Goal: Task Accomplishment & Management: Use online tool/utility

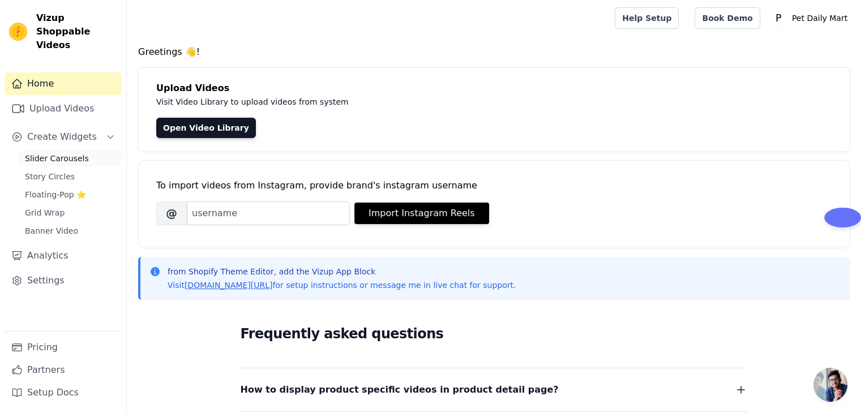
click at [57, 152] on link "Slider Carousels" at bounding box center [70, 159] width 104 height 16
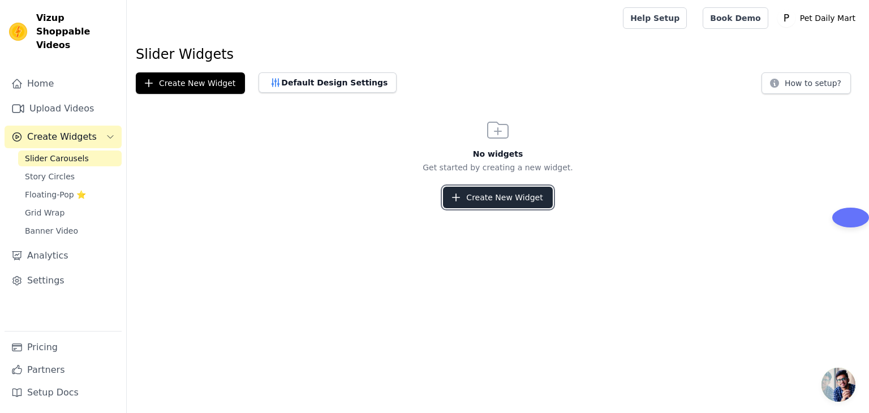
click at [466, 200] on button "Create New Widget" at bounding box center [497, 198] width 109 height 22
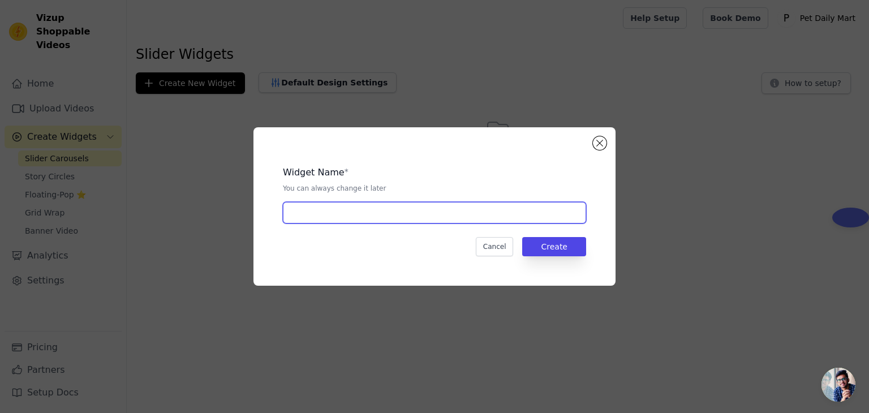
click at [428, 211] on input "text" at bounding box center [434, 213] width 303 height 22
type input "b"
type input "Best This Month"
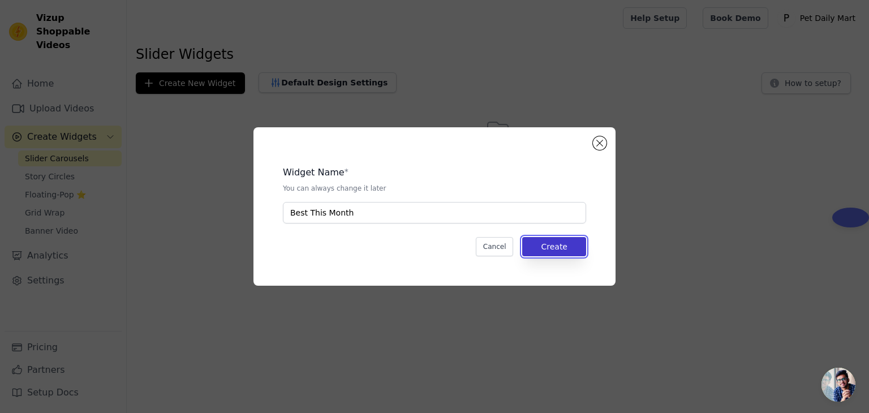
click at [558, 247] on button "Create" at bounding box center [554, 246] width 64 height 19
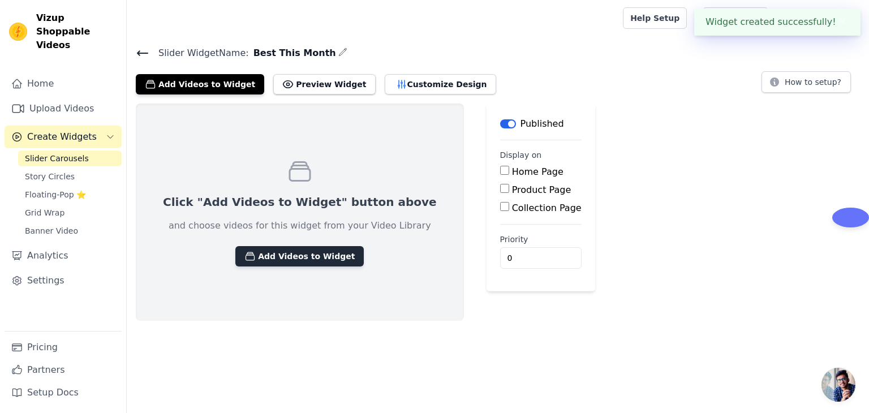
click at [307, 255] on button "Add Videos to Widget" at bounding box center [299, 256] width 128 height 20
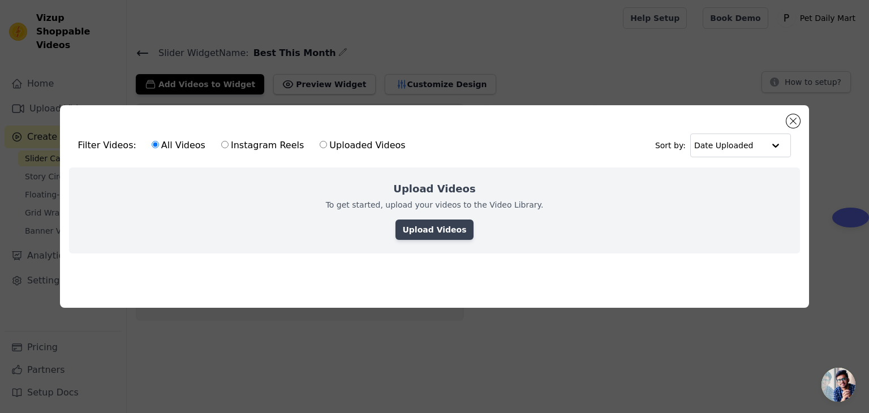
click at [441, 222] on link "Upload Videos" at bounding box center [435, 230] width 78 height 20
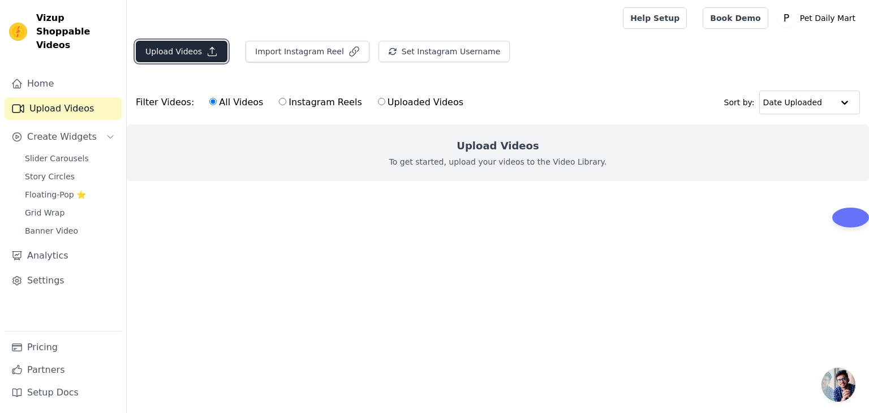
click at [207, 56] on icon "button" at bounding box center [212, 51] width 11 height 11
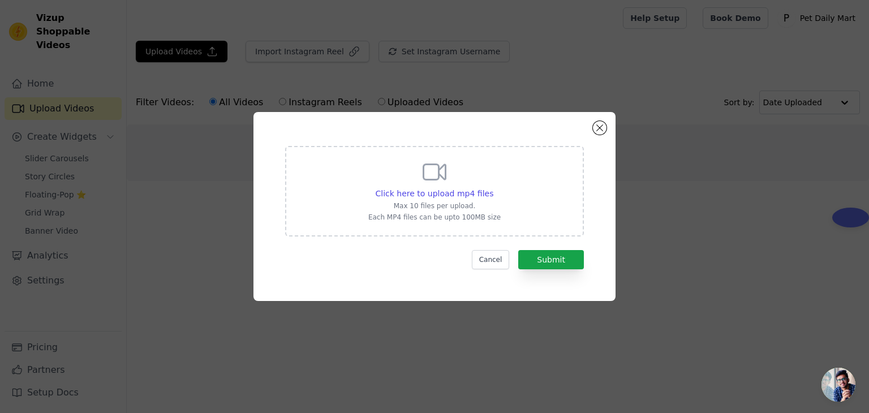
click at [444, 202] on p "Max 10 files per upload." at bounding box center [434, 205] width 132 height 9
click at [493, 188] on input "Click here to upload mp4 files Max 10 files per upload. Each MP4 files can be u…" at bounding box center [493, 187] width 1 height 1
type input "C:\fakepath\rrrbghh -.mp4"
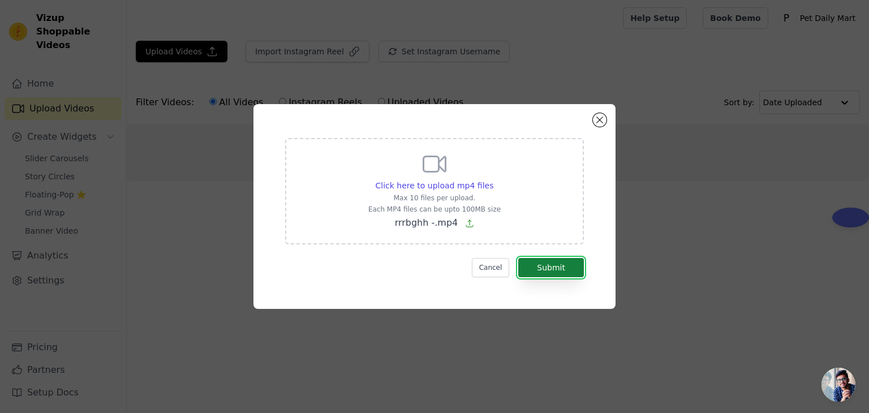
click at [551, 270] on button "Submit" at bounding box center [551, 267] width 66 height 19
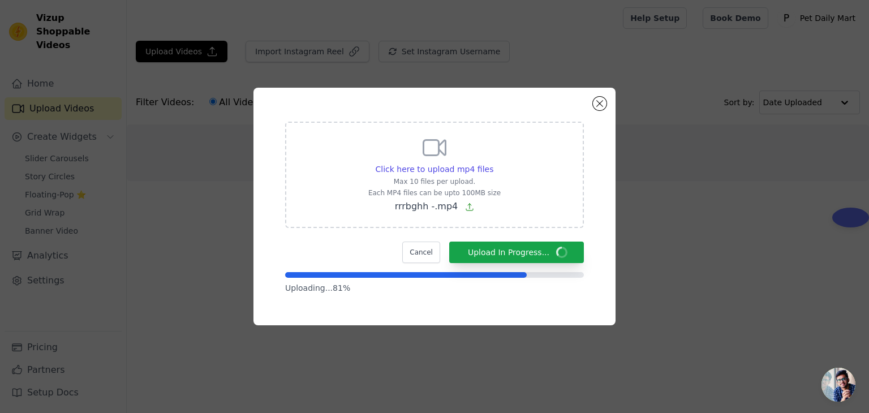
click at [482, 115] on div "Click here to upload mp4 files Max 10 files per upload. Each MP4 files can be u…" at bounding box center [434, 206] width 321 height 197
click at [435, 108] on div "Click here to upload mp4 files Max 10 files per upload. Each MP4 files can be u…" at bounding box center [434, 206] width 321 height 197
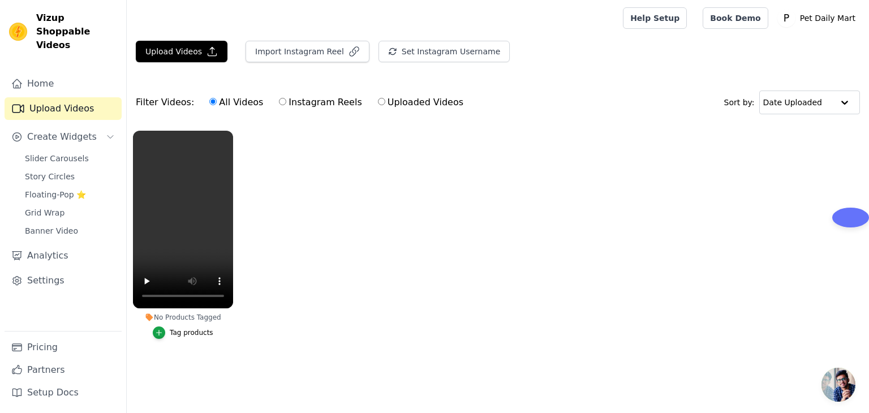
click at [183, 334] on div "Tag products" at bounding box center [192, 332] width 44 height 9
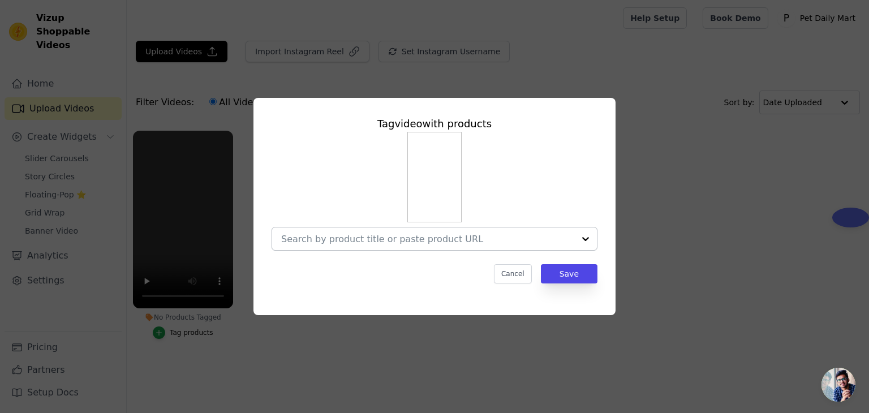
click at [589, 240] on div at bounding box center [585, 238] width 23 height 23
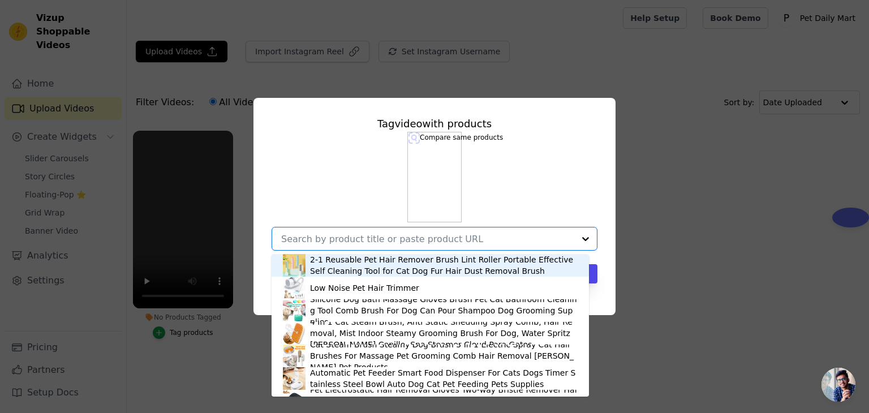
drag, startPoint x: 710, startPoint y: 195, endPoint x: 450, endPoint y: 256, distance: 266.7
click at [709, 195] on div "Tag video with products 2-1 Reusable Pet Hair Remover Brush Lint Roller Portabl…" at bounding box center [434, 206] width 833 height 253
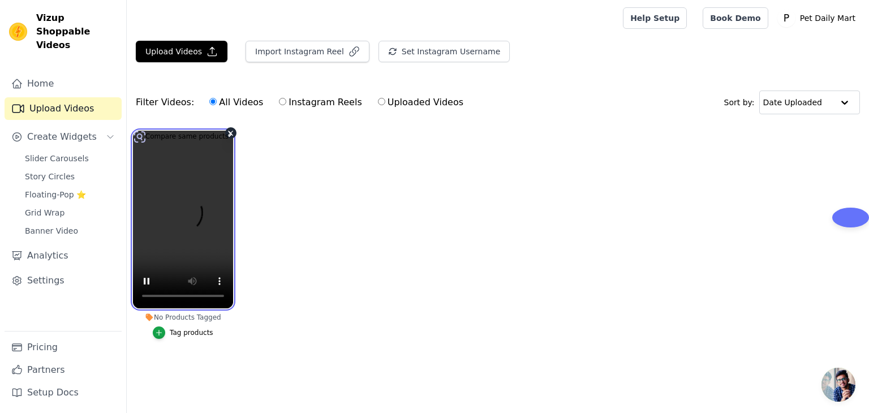
click at [188, 237] on video at bounding box center [183, 220] width 100 height 178
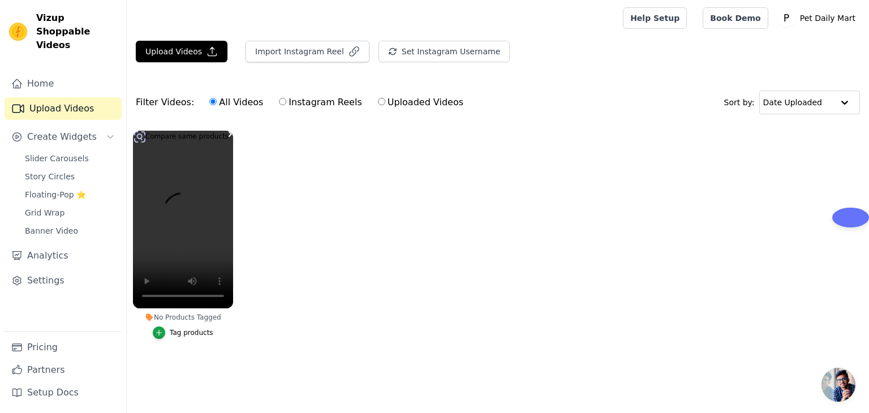
click at [247, 276] on ul "No Products Tagged Tag products" at bounding box center [498, 245] width 742 height 243
click at [162, 232] on video at bounding box center [183, 220] width 100 height 178
click at [160, 334] on icon "button" at bounding box center [159, 333] width 8 height 8
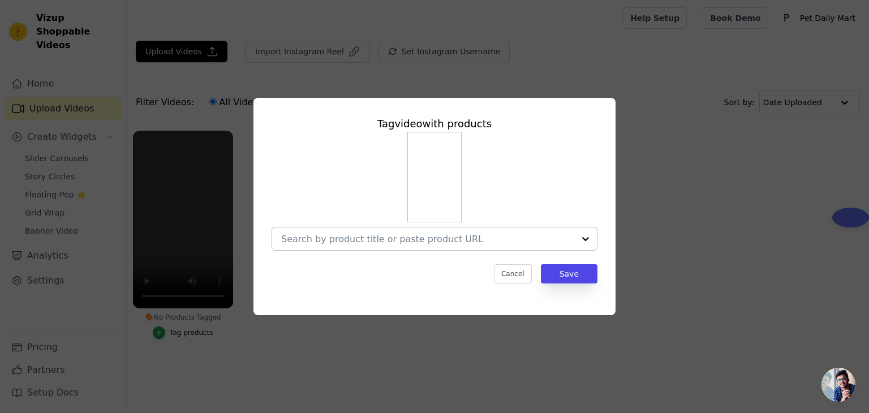
click at [406, 247] on div at bounding box center [427, 238] width 293 height 23
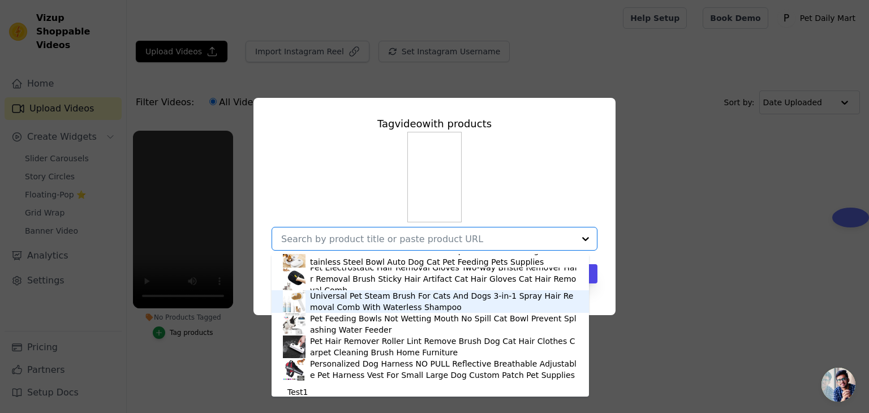
scroll to position [129, 0]
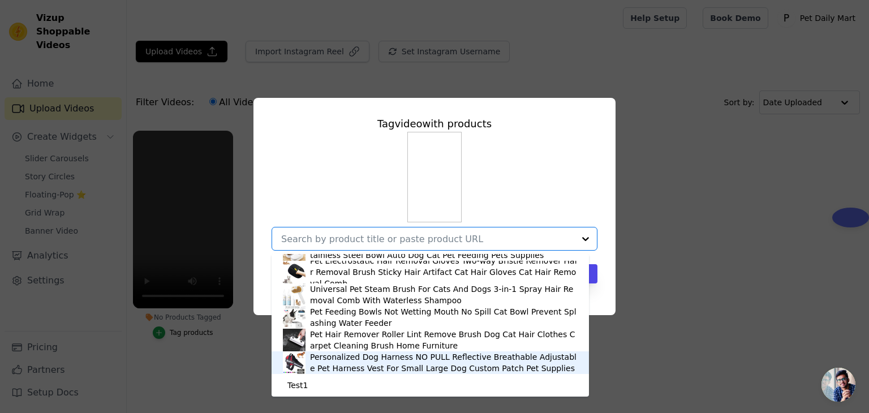
click at [400, 364] on div "Personalized Dog Harness NO PULL Reflective Breathable Adjustable Pet Harness V…" at bounding box center [444, 362] width 268 height 23
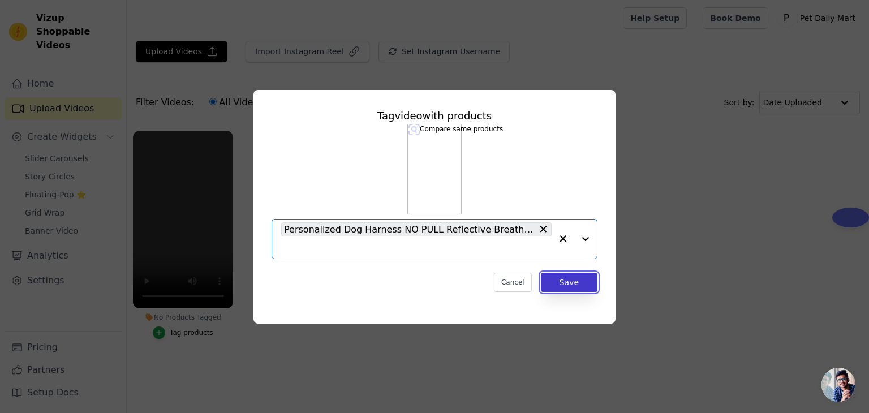
click at [567, 283] on button "Save" at bounding box center [569, 282] width 57 height 19
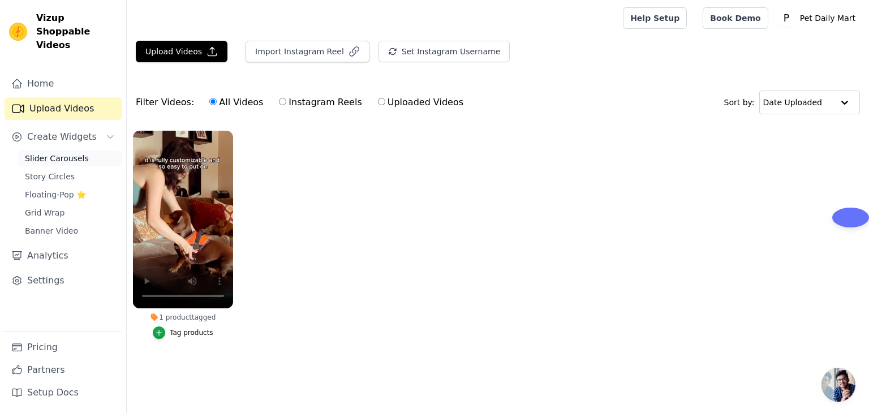
click at [68, 153] on span "Slider Carousels" at bounding box center [57, 158] width 64 height 11
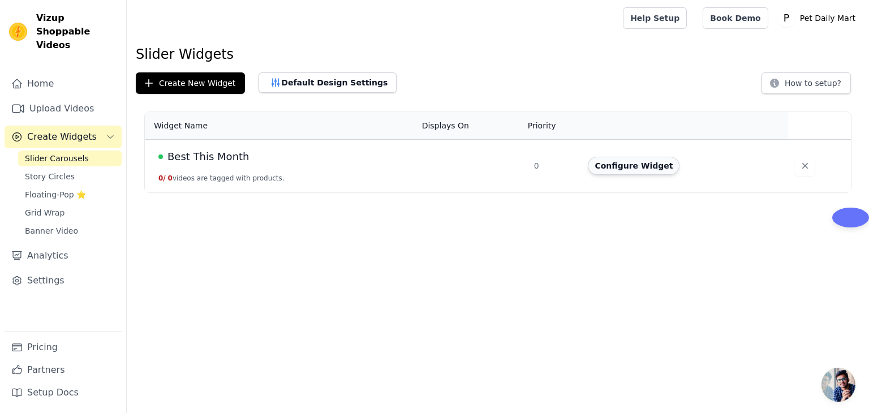
click at [646, 174] on button "Configure Widget" at bounding box center [634, 166] width 92 height 18
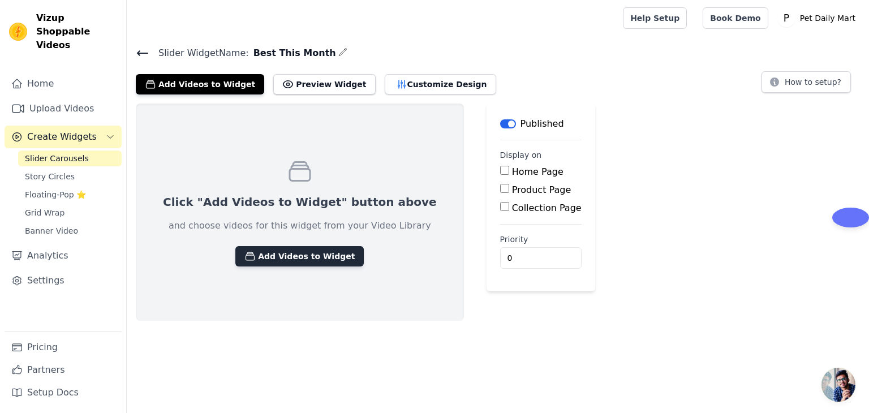
click at [300, 256] on button "Add Videos to Widget" at bounding box center [299, 256] width 128 height 20
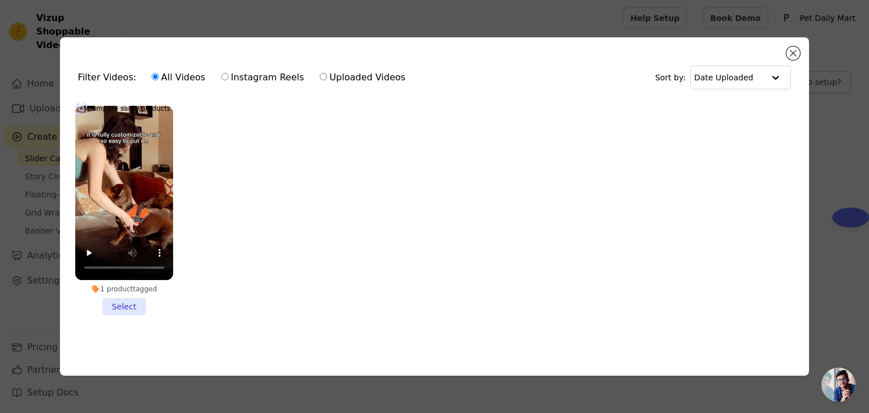
click at [126, 302] on li "1 product tagged Select" at bounding box center [124, 210] width 98 height 209
click at [0, 0] on input "1 product tagged Select" at bounding box center [0, 0] width 0 height 0
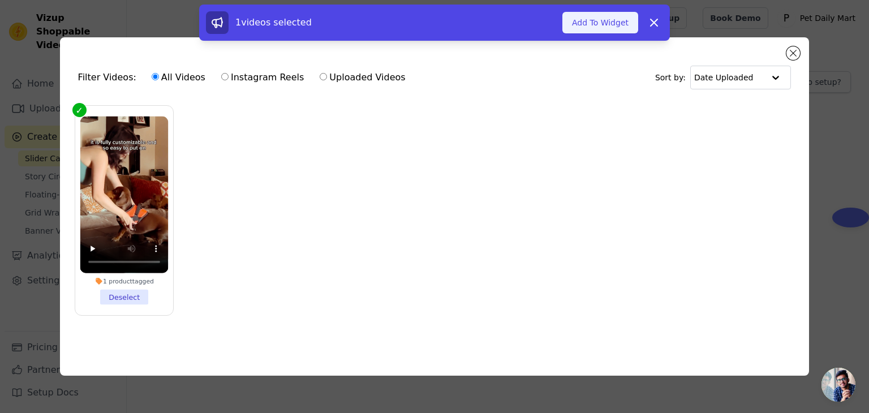
click at [595, 25] on button "Add To Widget" at bounding box center [600, 23] width 76 height 22
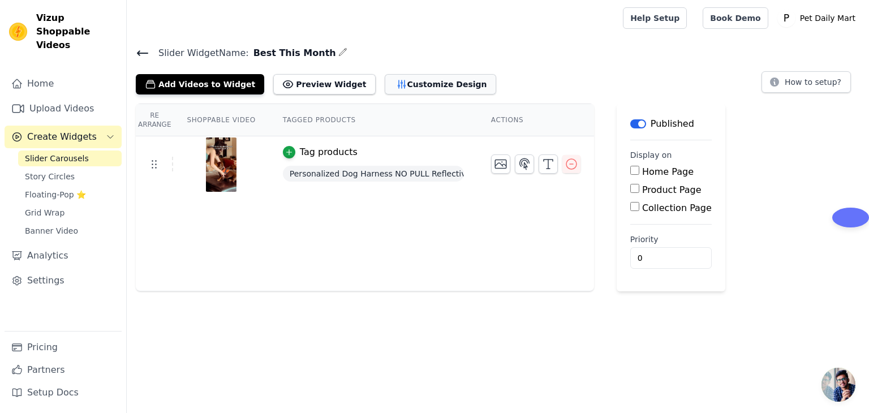
click at [390, 91] on button "Customize Design" at bounding box center [440, 84] width 111 height 20
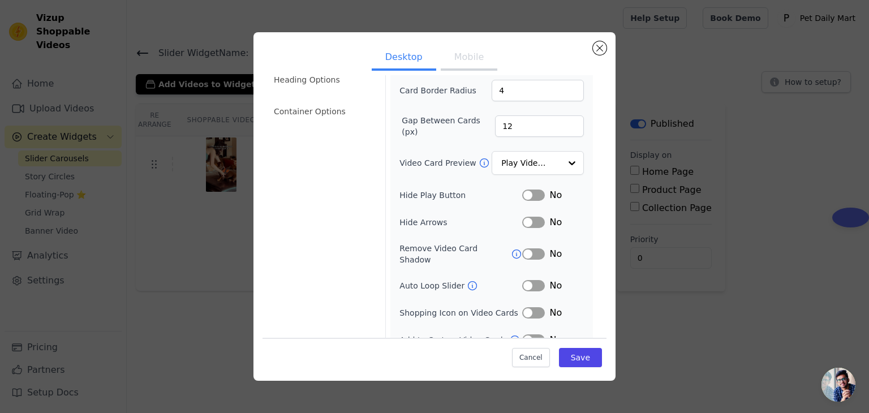
scroll to position [88, 0]
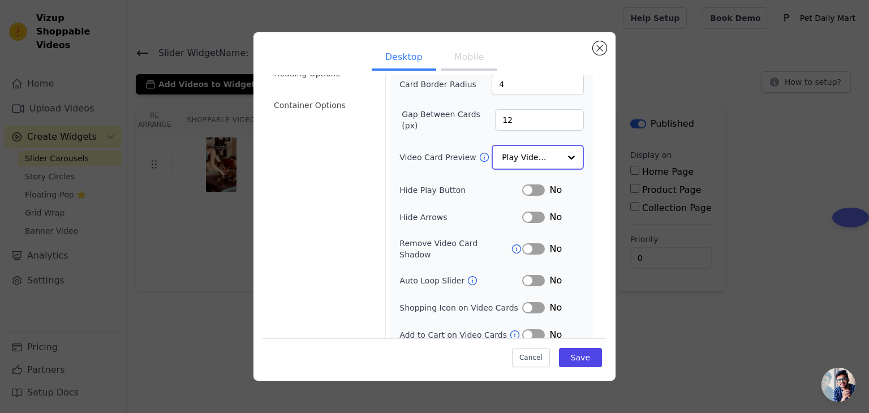
click at [521, 165] on input "Video Card Preview" at bounding box center [531, 157] width 58 height 23
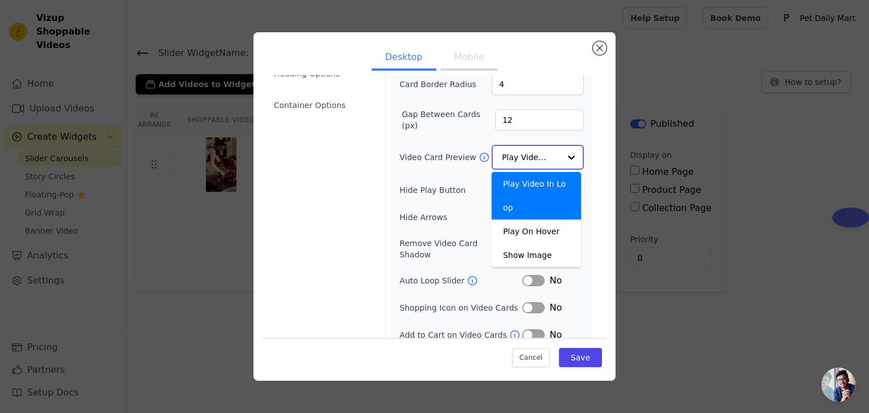
click at [527, 161] on input "Video Card Preview" at bounding box center [531, 157] width 58 height 23
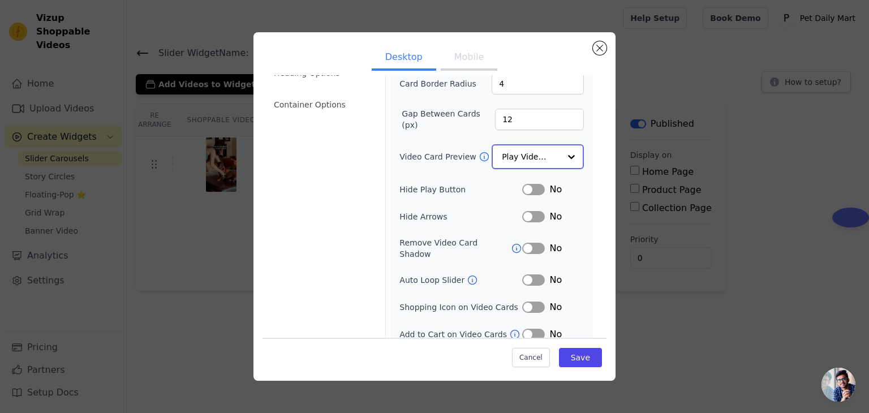
scroll to position [32, 0]
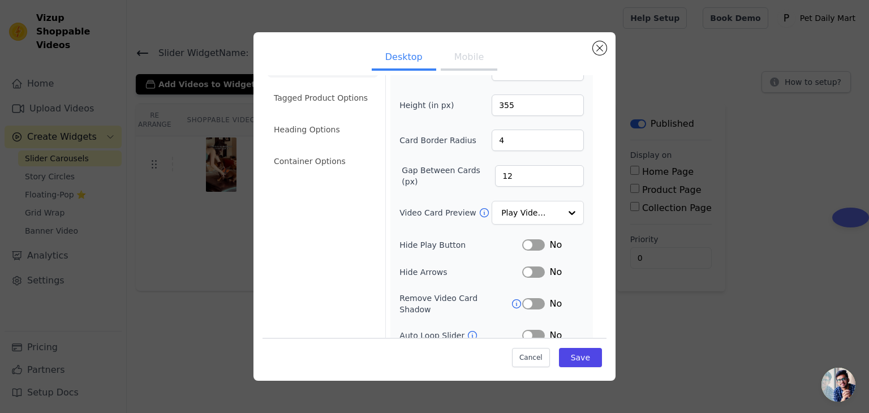
click at [470, 67] on button "Mobile" at bounding box center [469, 58] width 57 height 25
click at [753, 126] on div "Desktop Mobile Video Card Options Tagged Product Options Heading Options Contai…" at bounding box center [434, 206] width 833 height 385
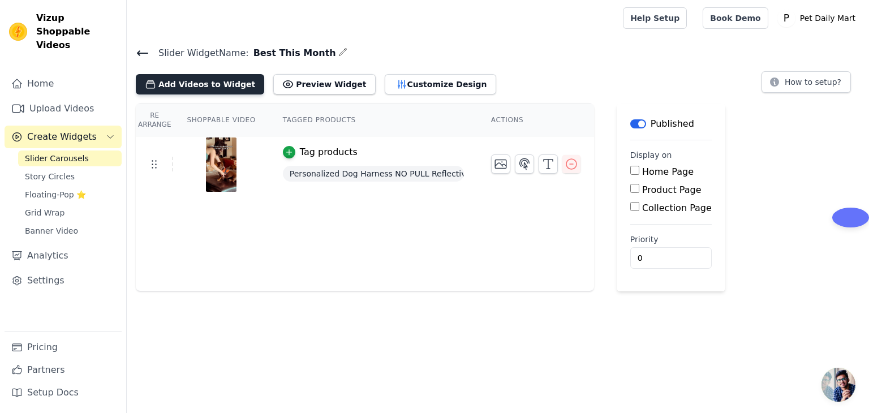
click at [221, 89] on button "Add Videos to Widget" at bounding box center [200, 84] width 128 height 20
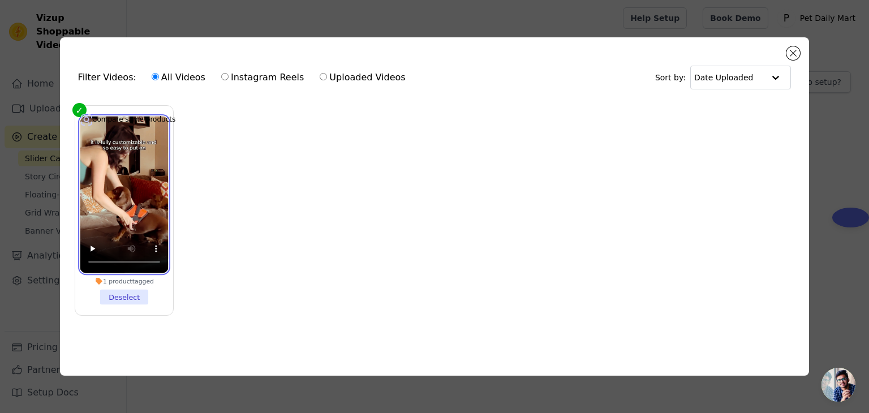
click at [153, 148] on video at bounding box center [124, 194] width 88 height 157
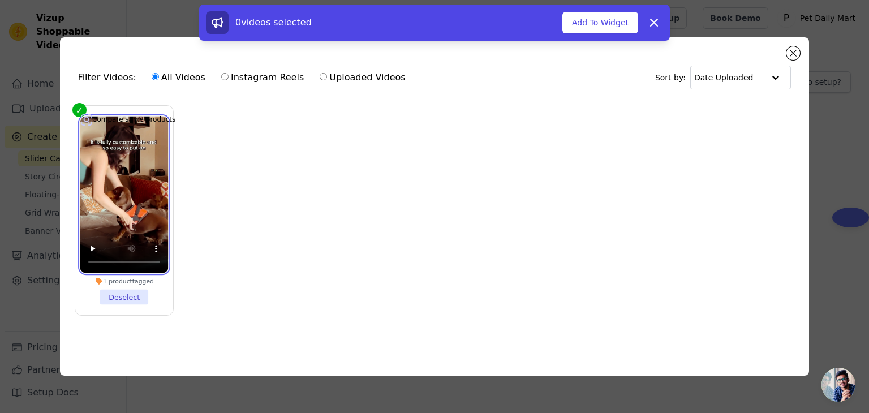
click at [121, 144] on video at bounding box center [124, 194] width 88 height 157
click at [81, 106] on label "1 product tagged Deselect" at bounding box center [124, 210] width 99 height 210
click at [0, 0] on input "1 product tagged Deselect" at bounding box center [0, 0] width 0 height 0
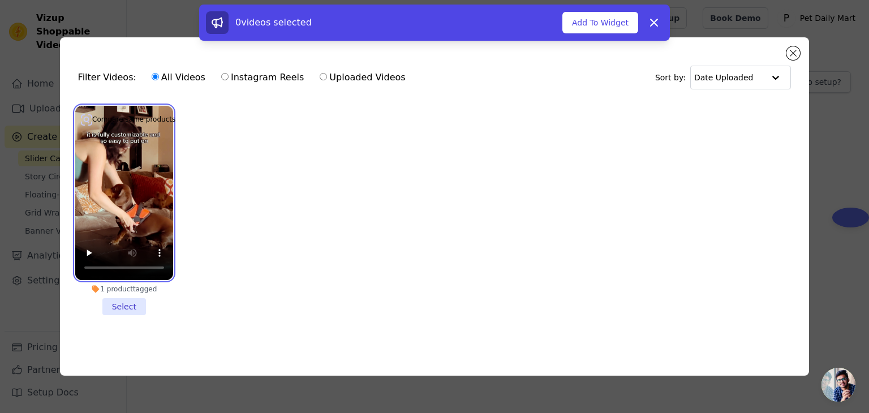
click at [80, 107] on video at bounding box center [124, 193] width 98 height 174
click at [169, 129] on video at bounding box center [124, 193] width 98 height 174
click at [137, 310] on li "1 product tagged Select" at bounding box center [124, 210] width 98 height 209
click at [0, 0] on input "1 product tagged Select" at bounding box center [0, 0] width 0 height 0
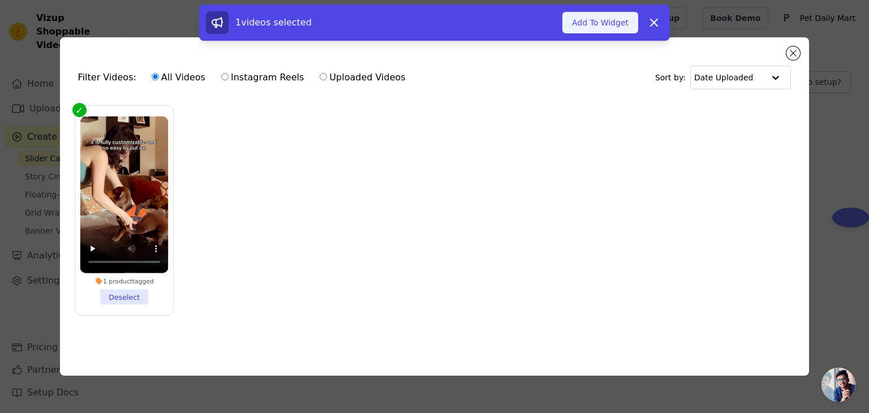
click at [584, 28] on button "Add To Widget" at bounding box center [600, 23] width 76 height 22
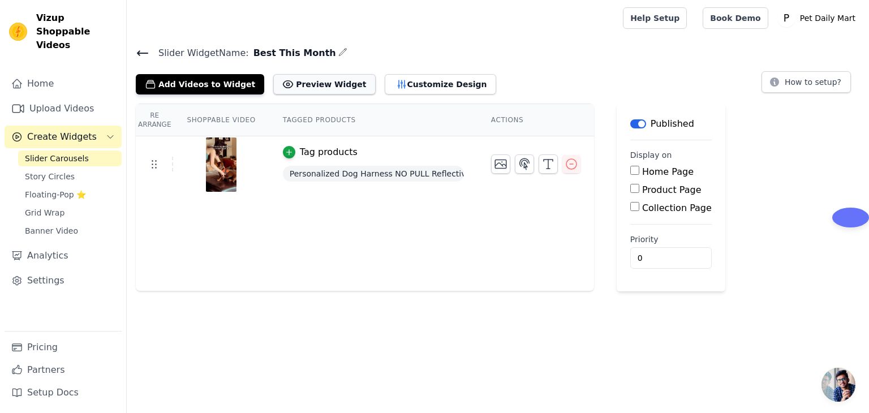
click at [313, 89] on button "Preview Widget" at bounding box center [324, 84] width 102 height 20
click at [285, 153] on icon "button" at bounding box center [289, 152] width 8 height 8
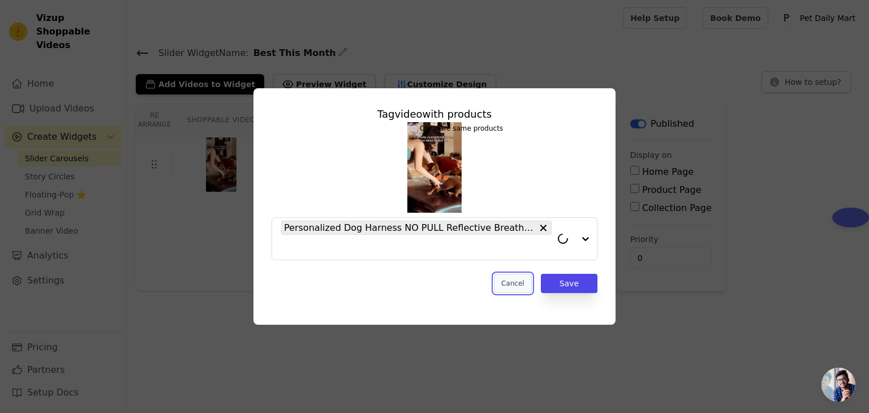
click at [514, 281] on button "Cancel" at bounding box center [513, 283] width 38 height 19
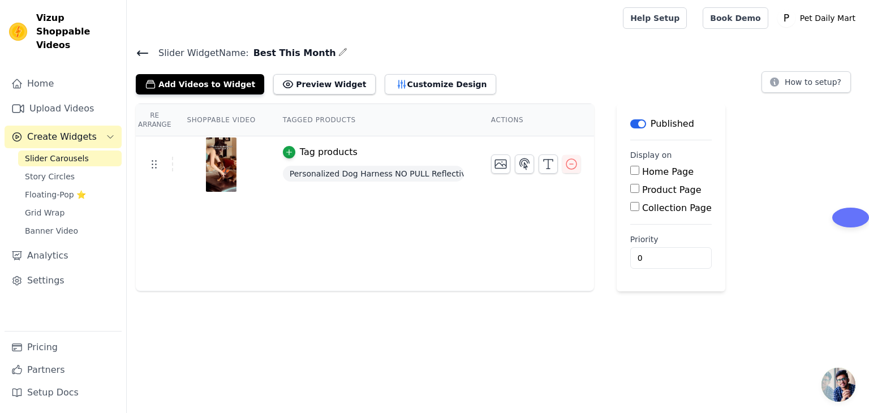
click at [668, 190] on label "Product Page" at bounding box center [671, 189] width 59 height 11
click at [639, 190] on input "Product Page" at bounding box center [634, 188] width 9 height 9
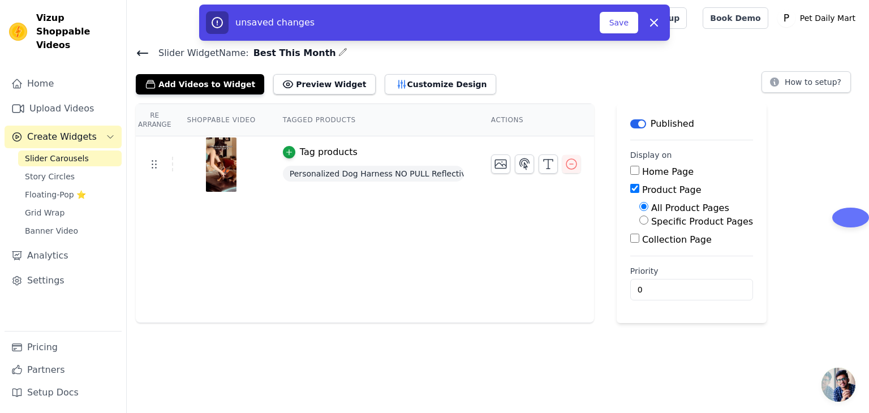
click at [660, 186] on label "Product Page" at bounding box center [671, 189] width 59 height 11
click at [639, 186] on input "Product Page" at bounding box center [634, 188] width 9 height 9
checkbox input "false"
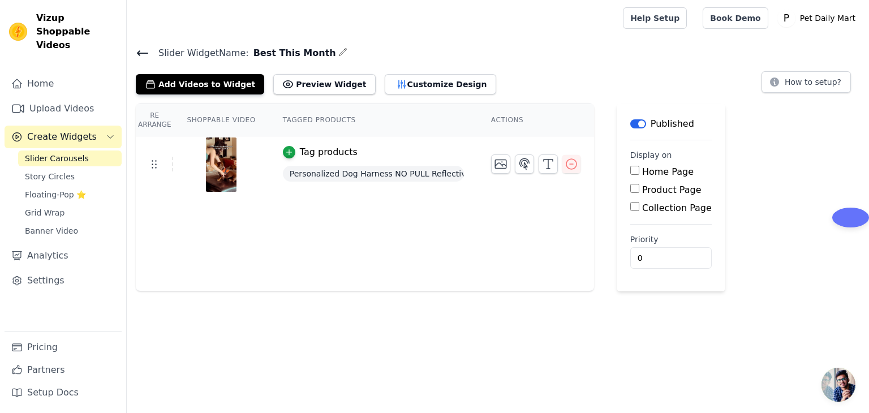
click at [654, 175] on label "Home Page" at bounding box center [667, 171] width 51 height 11
click at [639, 175] on input "Home Page" at bounding box center [634, 170] width 9 height 9
checkbox input "true"
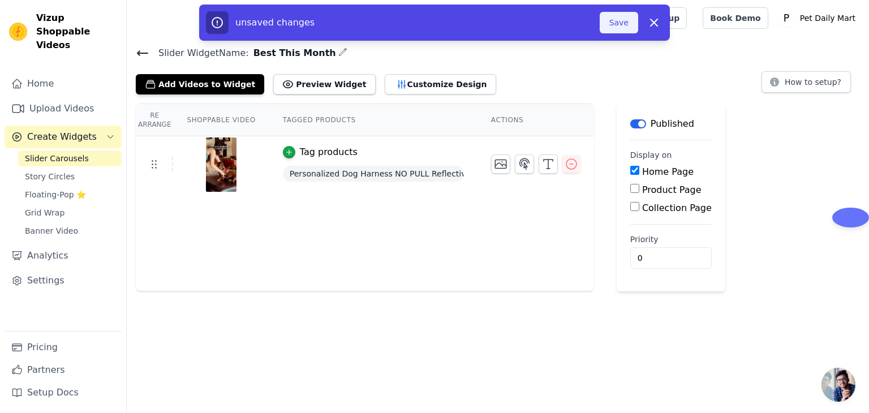
click at [613, 23] on button "Save" at bounding box center [619, 23] width 38 height 22
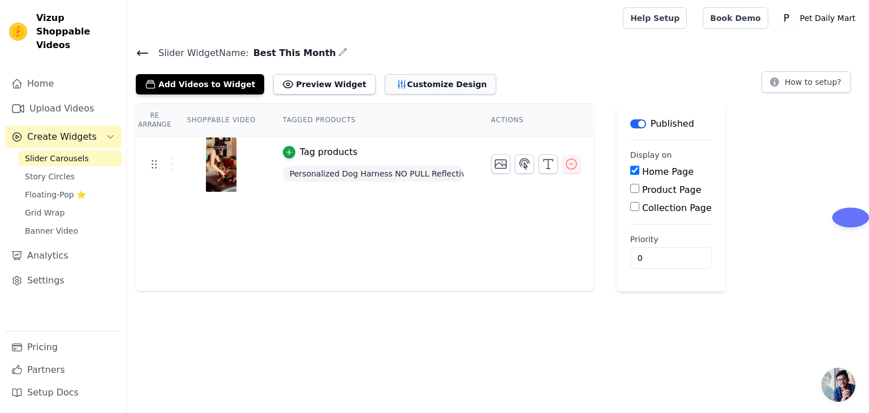
click at [389, 88] on button "Customize Design" at bounding box center [440, 84] width 111 height 20
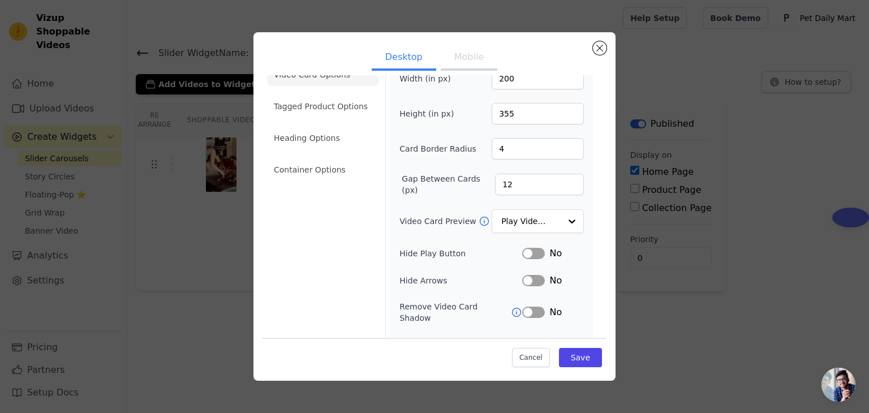
scroll to position [0, 0]
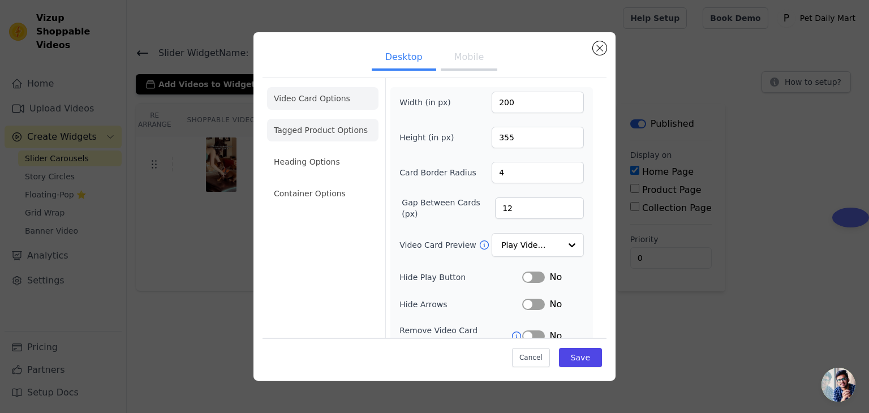
click at [326, 182] on li "Tagged Product Options" at bounding box center [322, 193] width 111 height 23
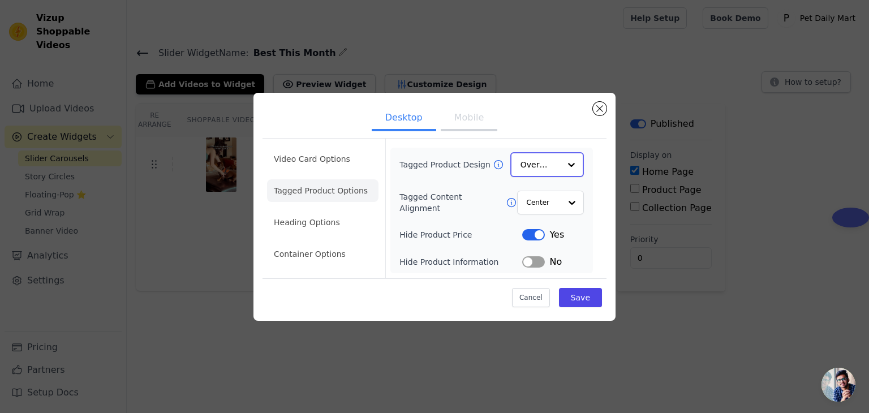
click at [562, 166] on div at bounding box center [571, 164] width 23 height 23
click at [547, 239] on div "Minimalist" at bounding box center [547, 239] width 74 height 24
click at [551, 211] on input "Tagged Content Alignment" at bounding box center [543, 202] width 34 height 23
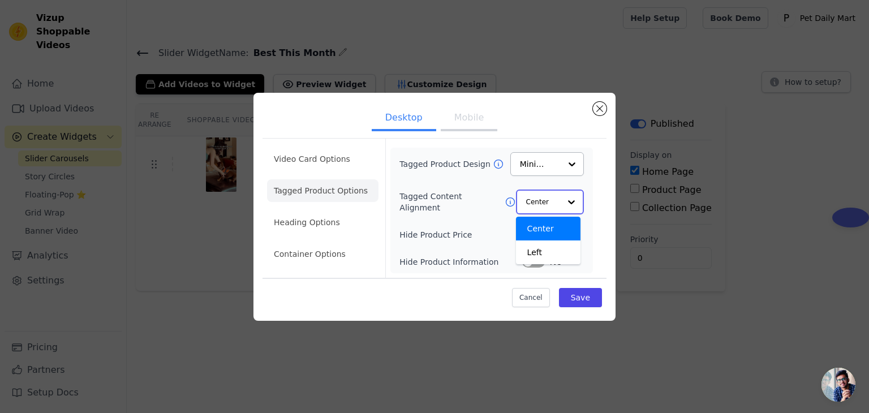
click at [552, 207] on input "Tagged Content Alignment" at bounding box center [543, 202] width 34 height 23
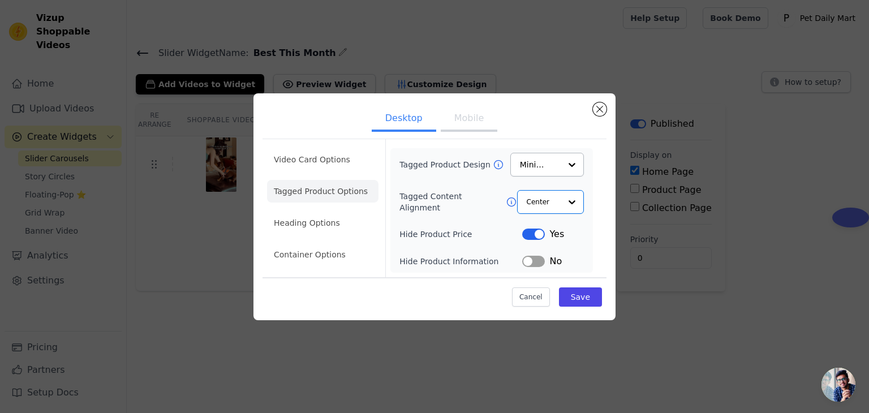
click at [528, 264] on button "Label" at bounding box center [533, 261] width 23 height 11
click at [279, 222] on li "Heading Options" at bounding box center [322, 223] width 111 height 23
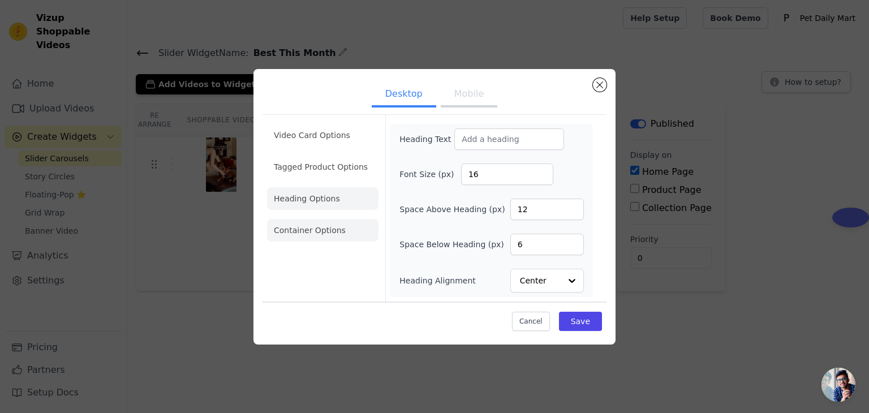
click at [292, 225] on li "Container Options" at bounding box center [322, 230] width 111 height 23
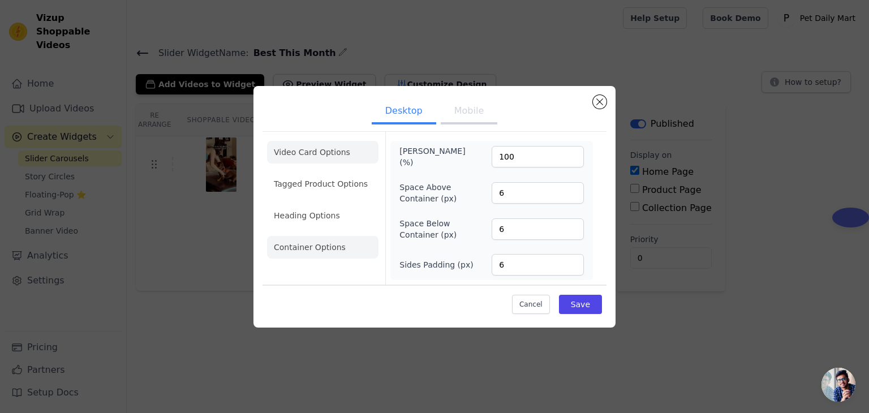
click at [323, 173] on li "Video Card Options" at bounding box center [322, 184] width 111 height 23
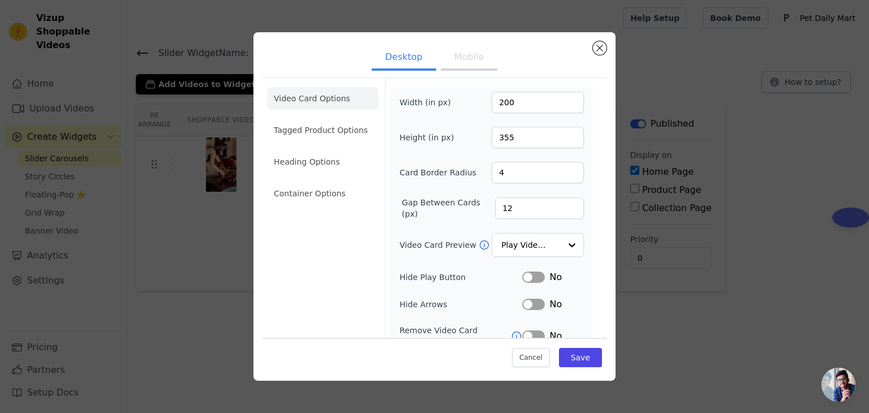
scroll to position [57, 0]
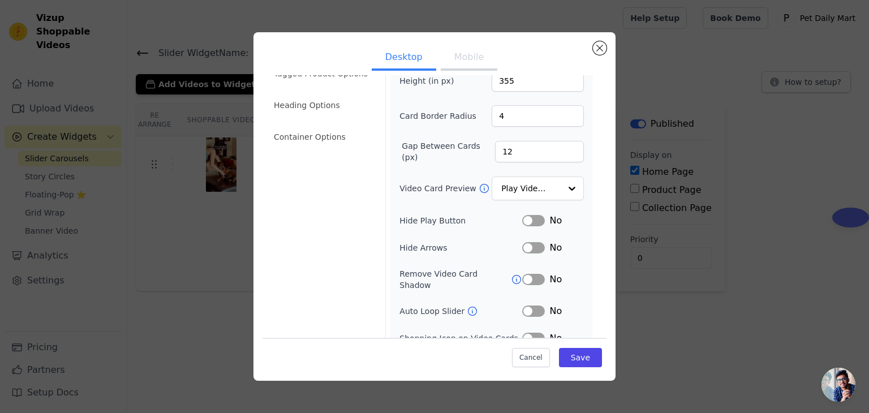
click at [522, 218] on button "Label" at bounding box center [533, 220] width 23 height 11
click at [527, 247] on button "Label" at bounding box center [533, 247] width 23 height 11
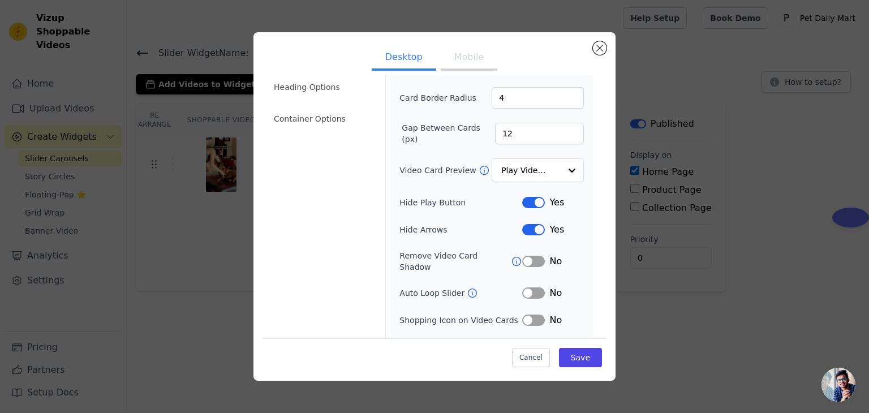
scroll to position [88, 0]
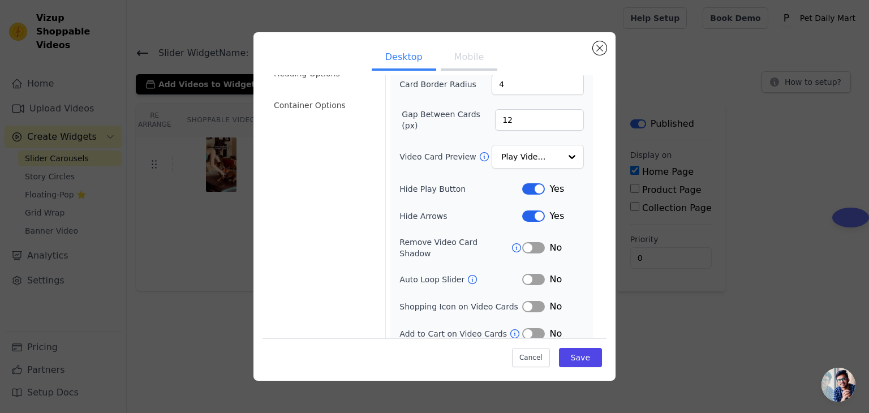
click at [467, 274] on icon at bounding box center [472, 279] width 11 height 11
click at [526, 274] on button "Label" at bounding box center [533, 279] width 23 height 11
click at [523, 301] on button "Label" at bounding box center [533, 306] width 23 height 11
click at [528, 331] on div "Width (in px) 200 Height (in px) 355 Card Border Radius 4 Gap Between Cards (px…" at bounding box center [491, 172] width 203 height 346
click at [525, 328] on button "Label" at bounding box center [533, 333] width 23 height 11
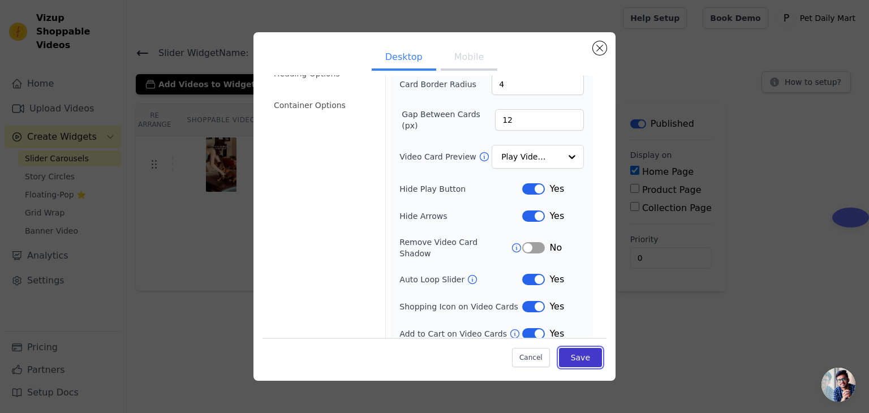
click at [570, 356] on button "Save" at bounding box center [580, 357] width 43 height 19
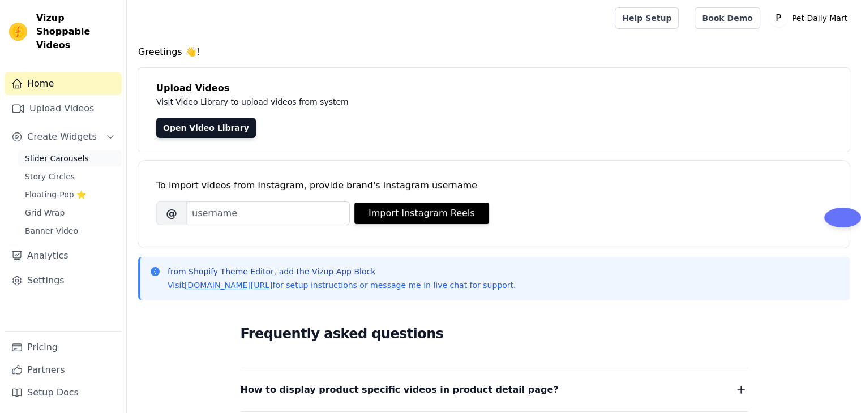
click at [50, 153] on span "Slider Carousels" at bounding box center [57, 158] width 64 height 11
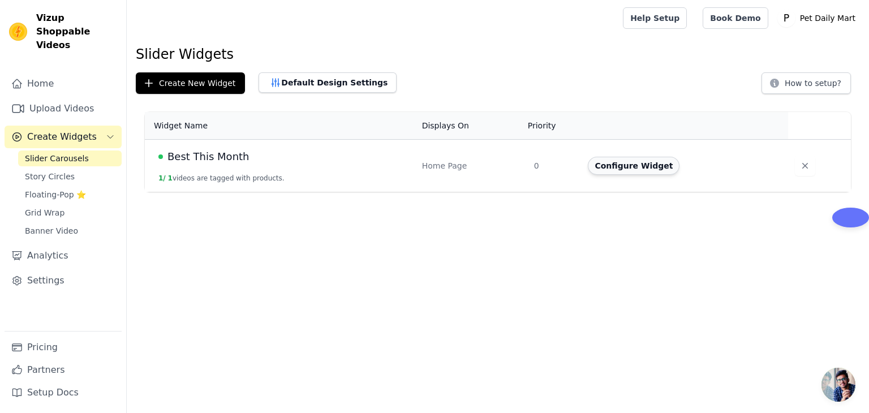
click at [632, 171] on button "Configure Widget" at bounding box center [634, 166] width 92 height 18
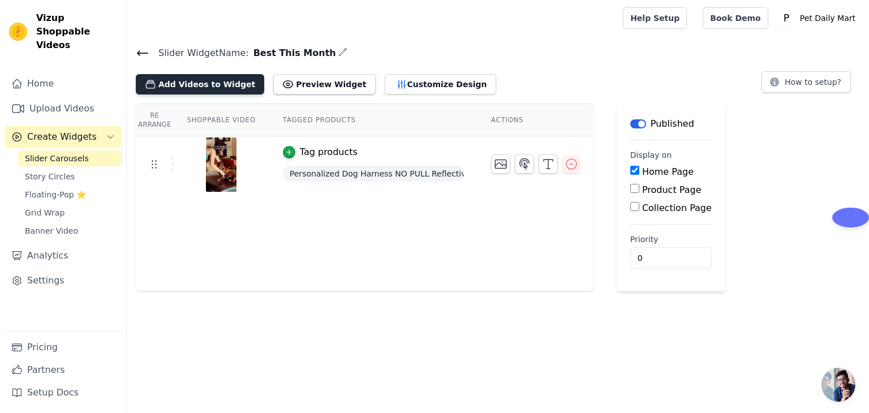
click at [199, 88] on button "Add Videos to Widget" at bounding box center [200, 84] width 128 height 20
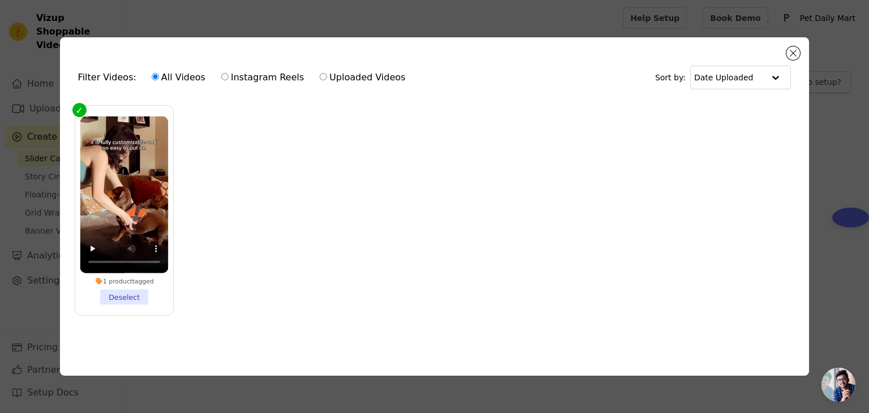
click at [332, 81] on label "Uploaded Videos" at bounding box center [362, 77] width 87 height 15
click at [327, 80] on input "Uploaded Videos" at bounding box center [323, 76] width 7 height 7
radio input "true"
click at [336, 74] on label "Uploaded Videos" at bounding box center [362, 77] width 87 height 15
click at [327, 74] on input "Uploaded Videos" at bounding box center [323, 76] width 7 height 7
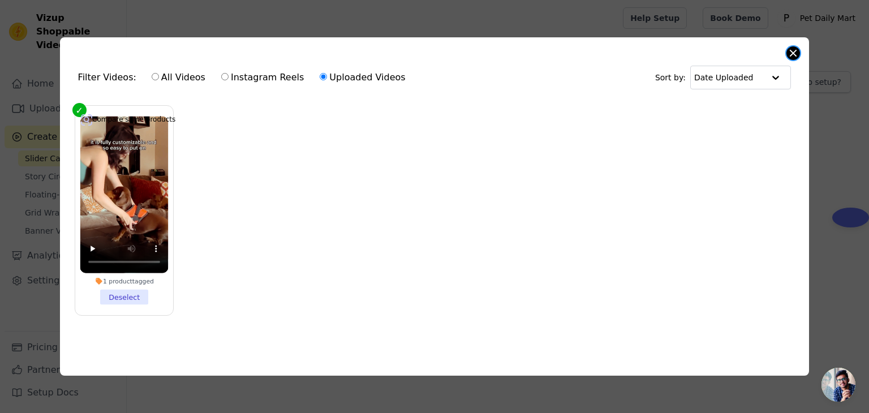
click at [790, 55] on button "Close modal" at bounding box center [793, 53] width 14 height 14
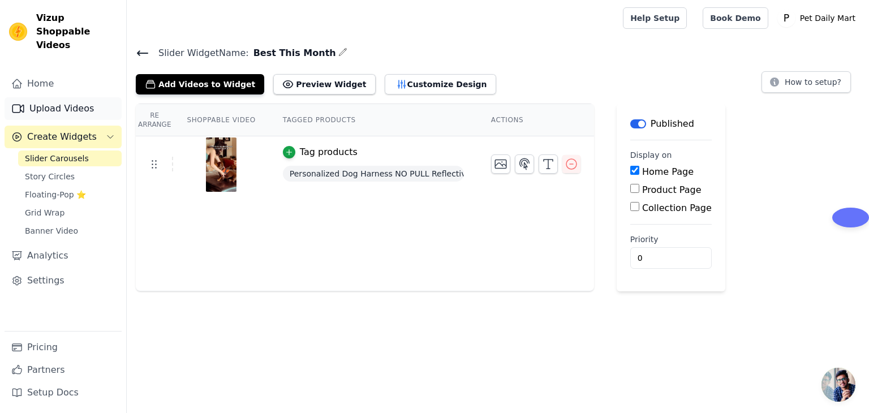
click at [61, 98] on link "Upload Videos" at bounding box center [63, 108] width 117 height 23
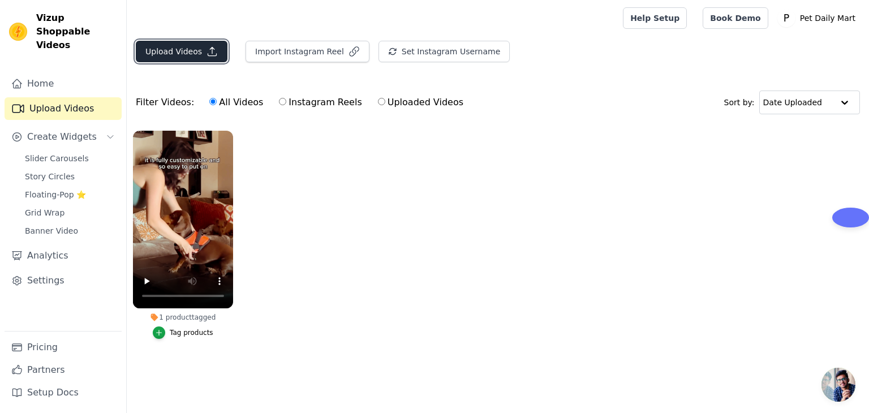
click at [176, 45] on button "Upload Videos" at bounding box center [182, 52] width 92 height 22
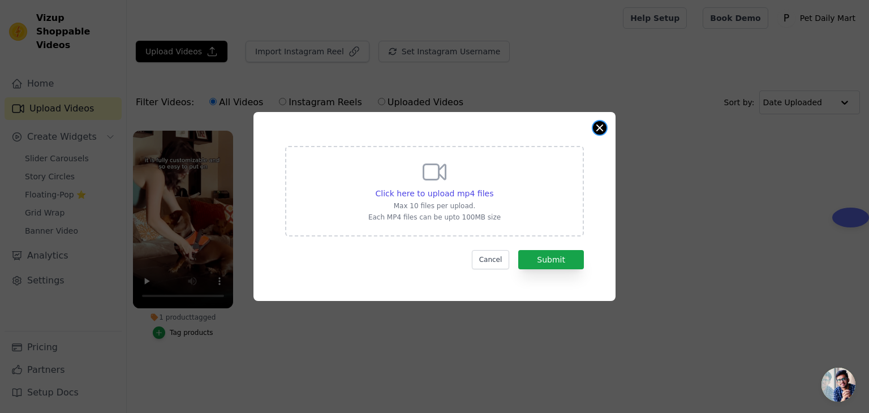
click at [603, 127] on button "Close modal" at bounding box center [600, 128] width 14 height 14
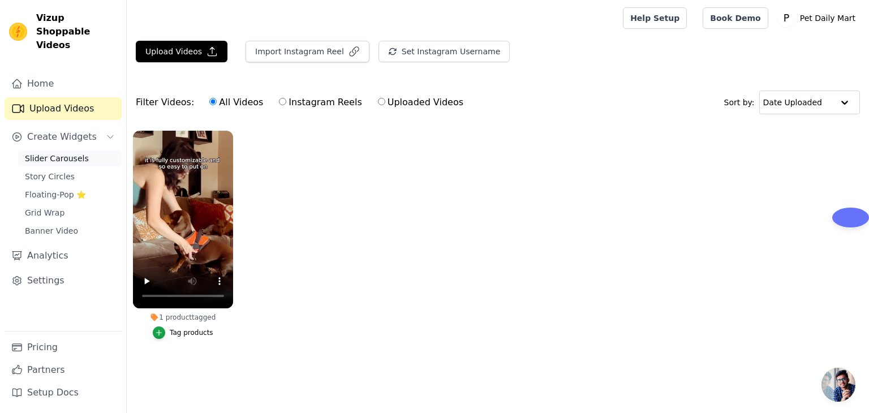
click at [57, 153] on span "Slider Carousels" at bounding box center [57, 158] width 64 height 11
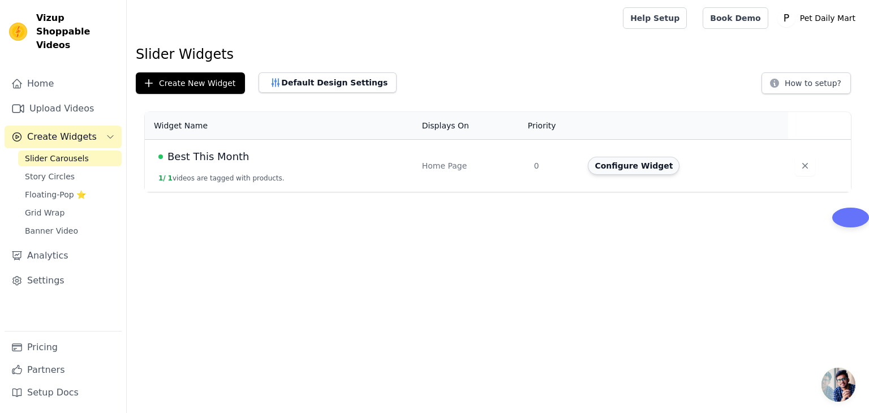
click at [642, 167] on button "Configure Widget" at bounding box center [634, 166] width 92 height 18
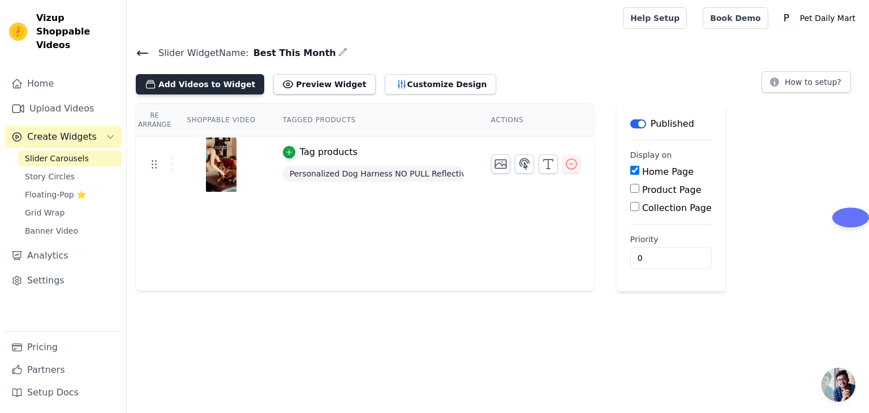
click at [203, 83] on button "Add Videos to Widget" at bounding box center [200, 84] width 128 height 20
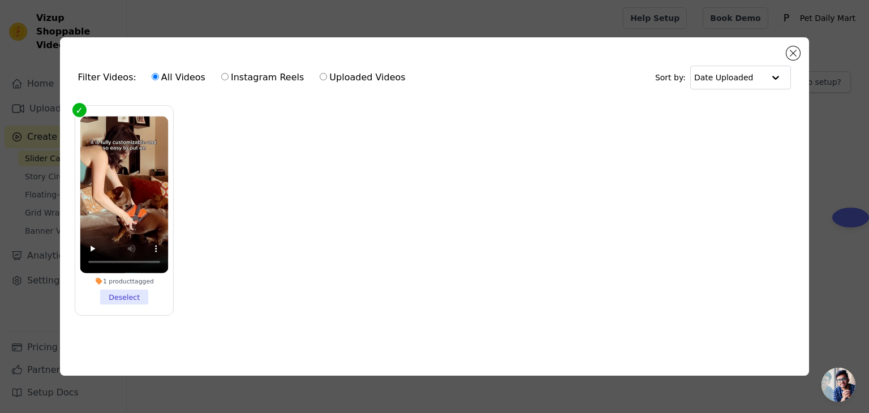
click at [344, 75] on label "Uploaded Videos" at bounding box center [362, 77] width 87 height 15
click at [327, 75] on input "Uploaded Videos" at bounding box center [323, 76] width 7 height 7
radio input "true"
click at [793, 52] on button "Close modal" at bounding box center [793, 53] width 14 height 14
